Goal: Check status: Check status

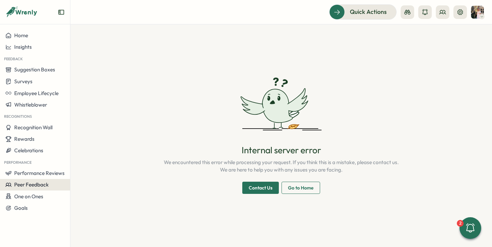
click at [20, 185] on span "Peer Feedback" at bounding box center [31, 184] width 34 height 6
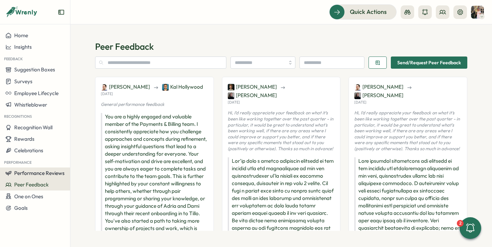
click at [29, 172] on span "Performance Reviews" at bounding box center [39, 173] width 50 height 6
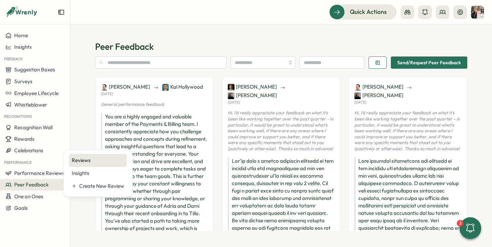
click at [85, 160] on div "Reviews" at bounding box center [98, 160] width 52 height 7
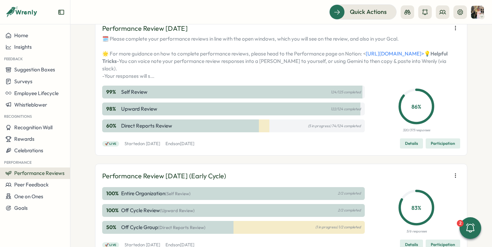
scroll to position [150, 0]
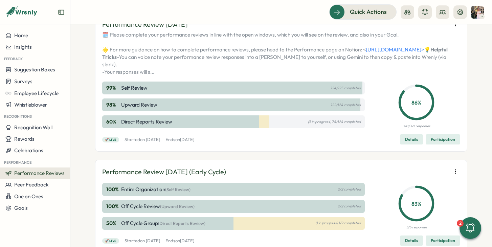
click at [338, 107] on p "122/124 completed" at bounding box center [345, 105] width 30 height 4
click at [409, 107] on p "86 %" at bounding box center [416, 102] width 33 height 8
click at [431, 144] on span "Participation" at bounding box center [443, 139] width 24 height 9
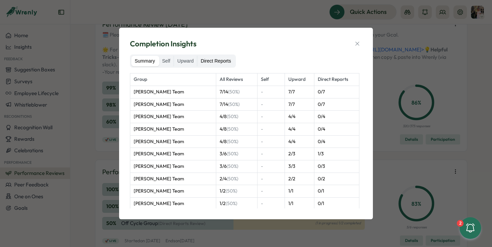
click at [208, 65] on label "Direct Reports" at bounding box center [215, 61] width 37 height 11
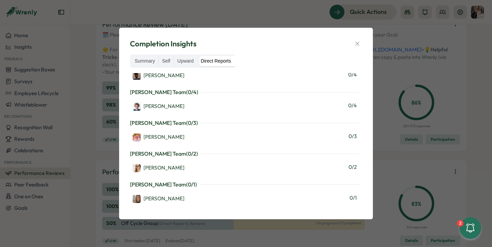
scroll to position [0, 0]
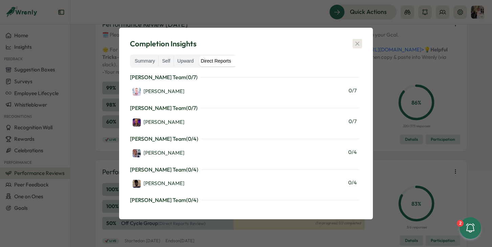
click at [356, 46] on icon "button" at bounding box center [357, 43] width 7 height 7
